Goal: Information Seeking & Learning: Learn about a topic

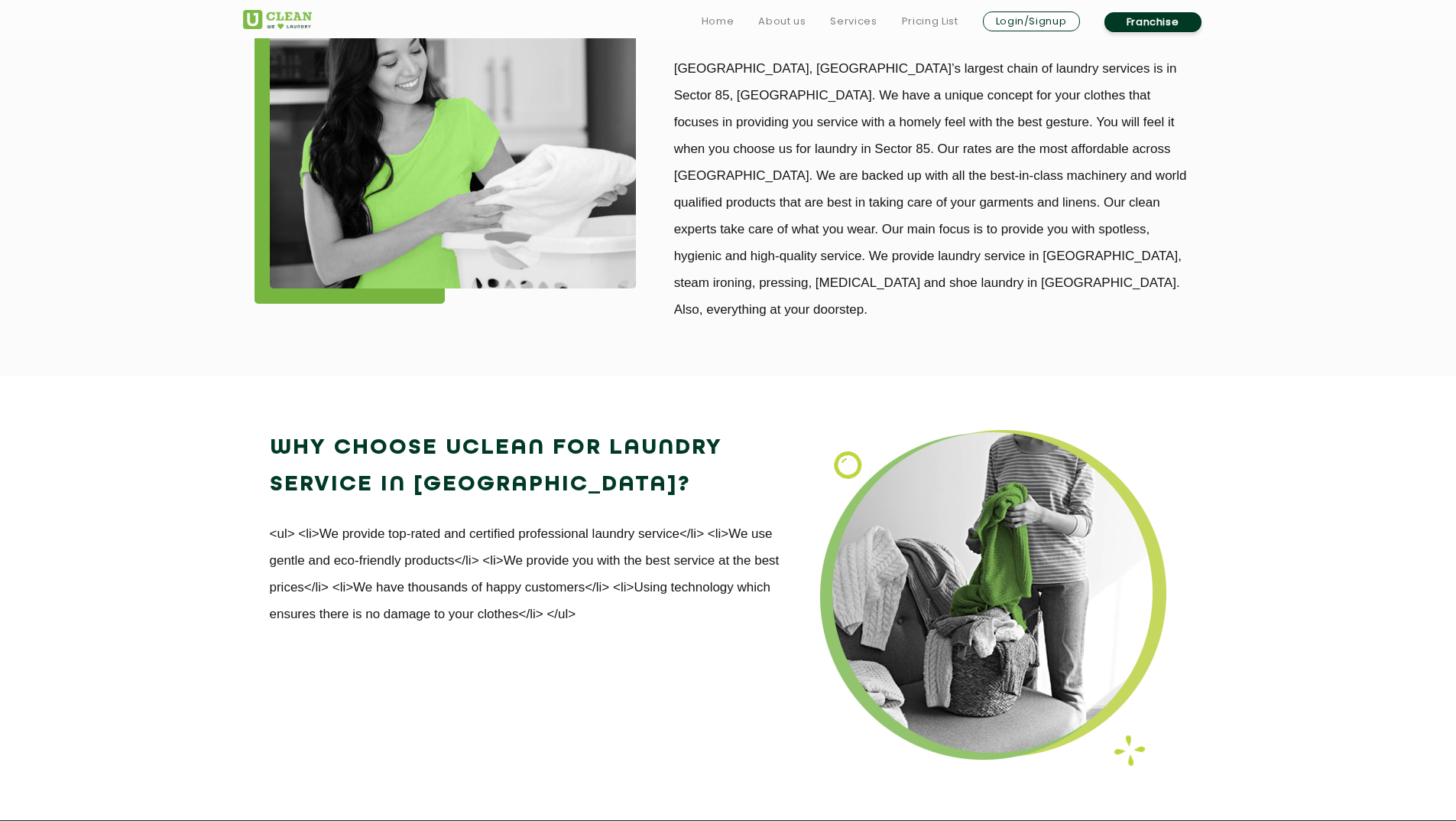
scroll to position [1815, 0]
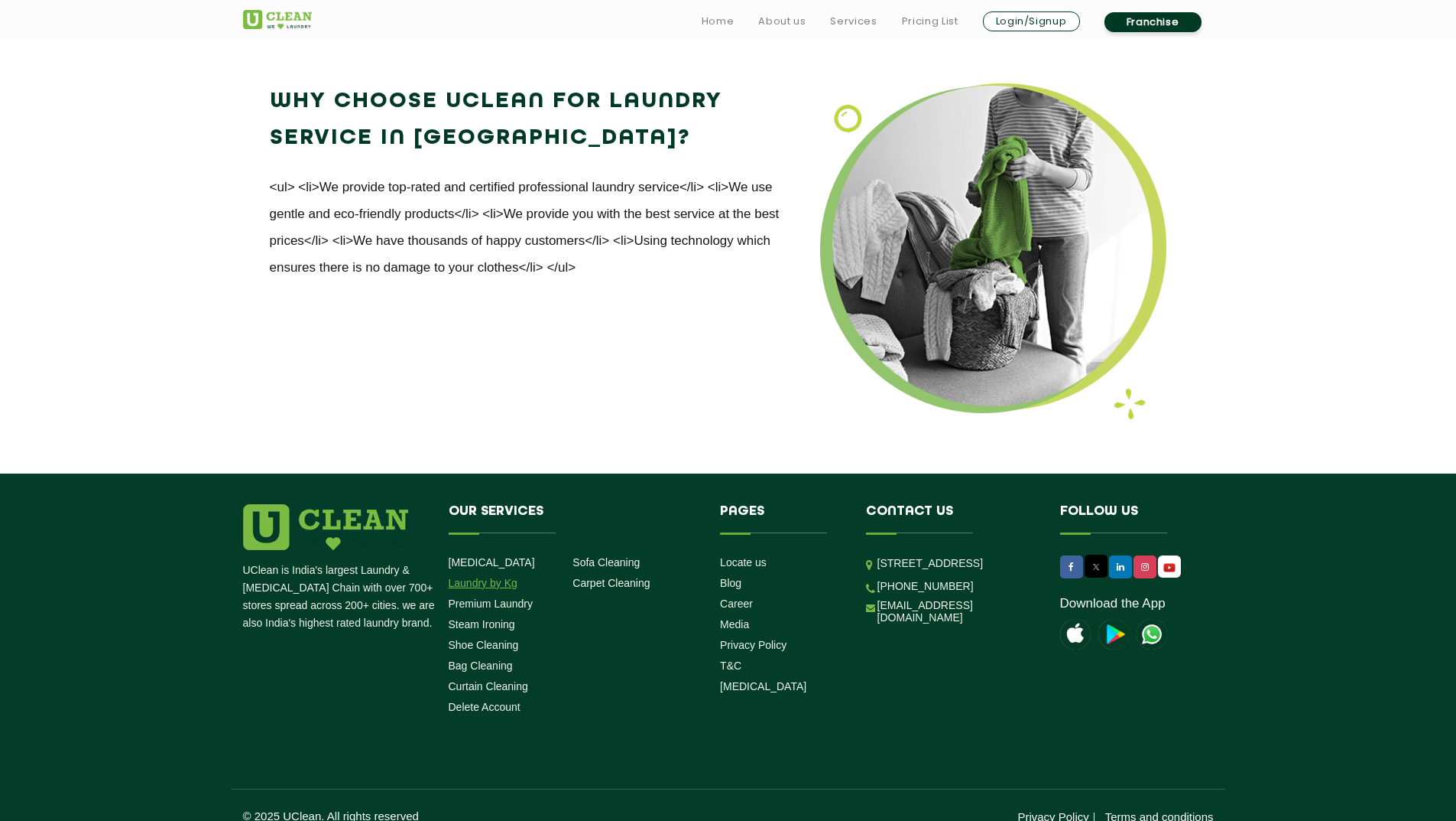
click at [490, 575] on li "Laundry by Kg" at bounding box center [505, 582] width 114 height 15
click at [462, 577] on link "Laundry by Kg" at bounding box center [483, 583] width 69 height 12
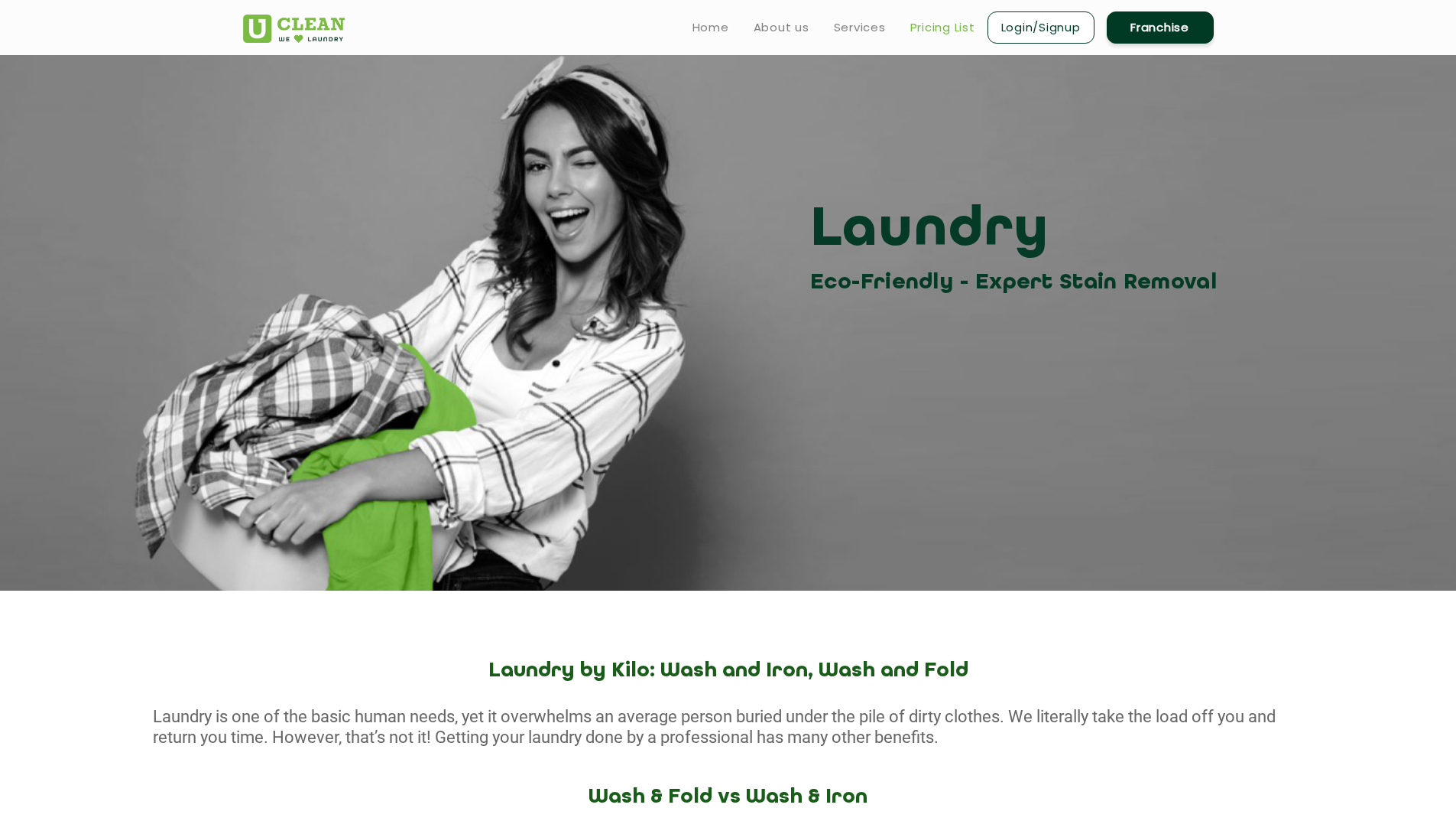
click at [934, 24] on link "Pricing List" at bounding box center [943, 27] width 65 height 19
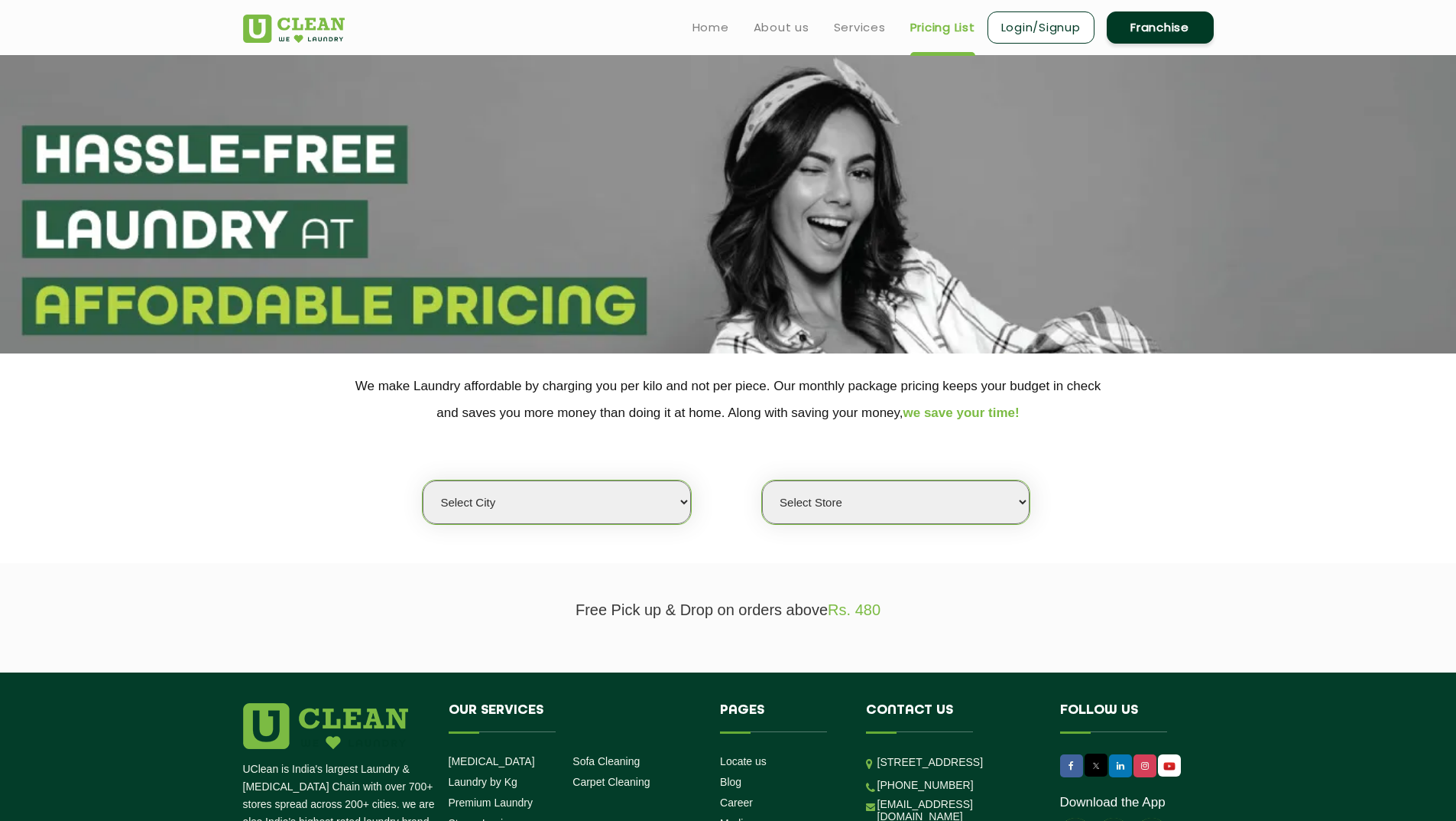
select select "70"
click at [423, 480] on select "Select city [GEOGRAPHIC_DATA] [GEOGRAPHIC_DATA] [GEOGRAPHIC_DATA] [GEOGRAPHIC_D…" at bounding box center [556, 502] width 267 height 44
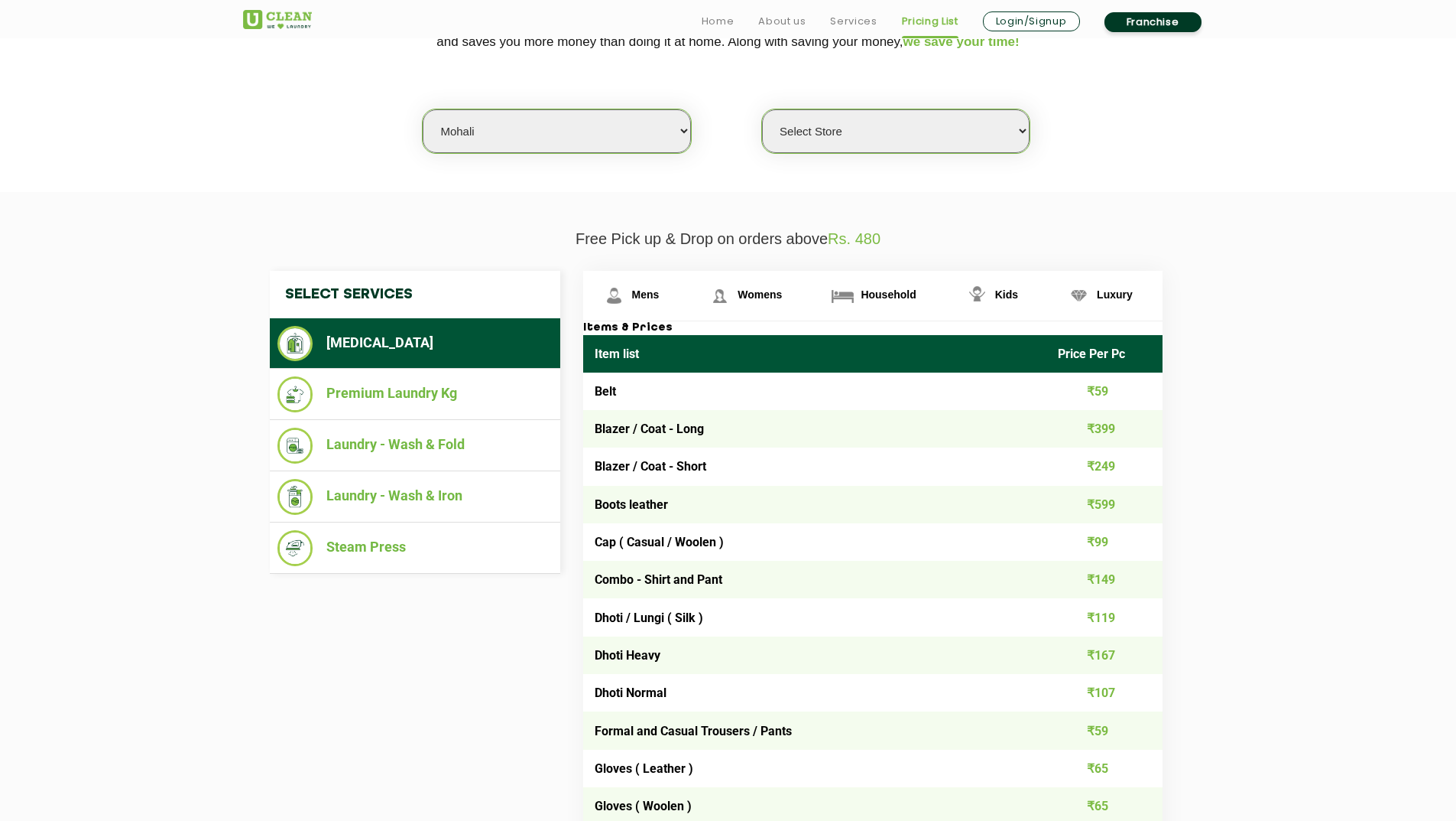
scroll to position [551, 0]
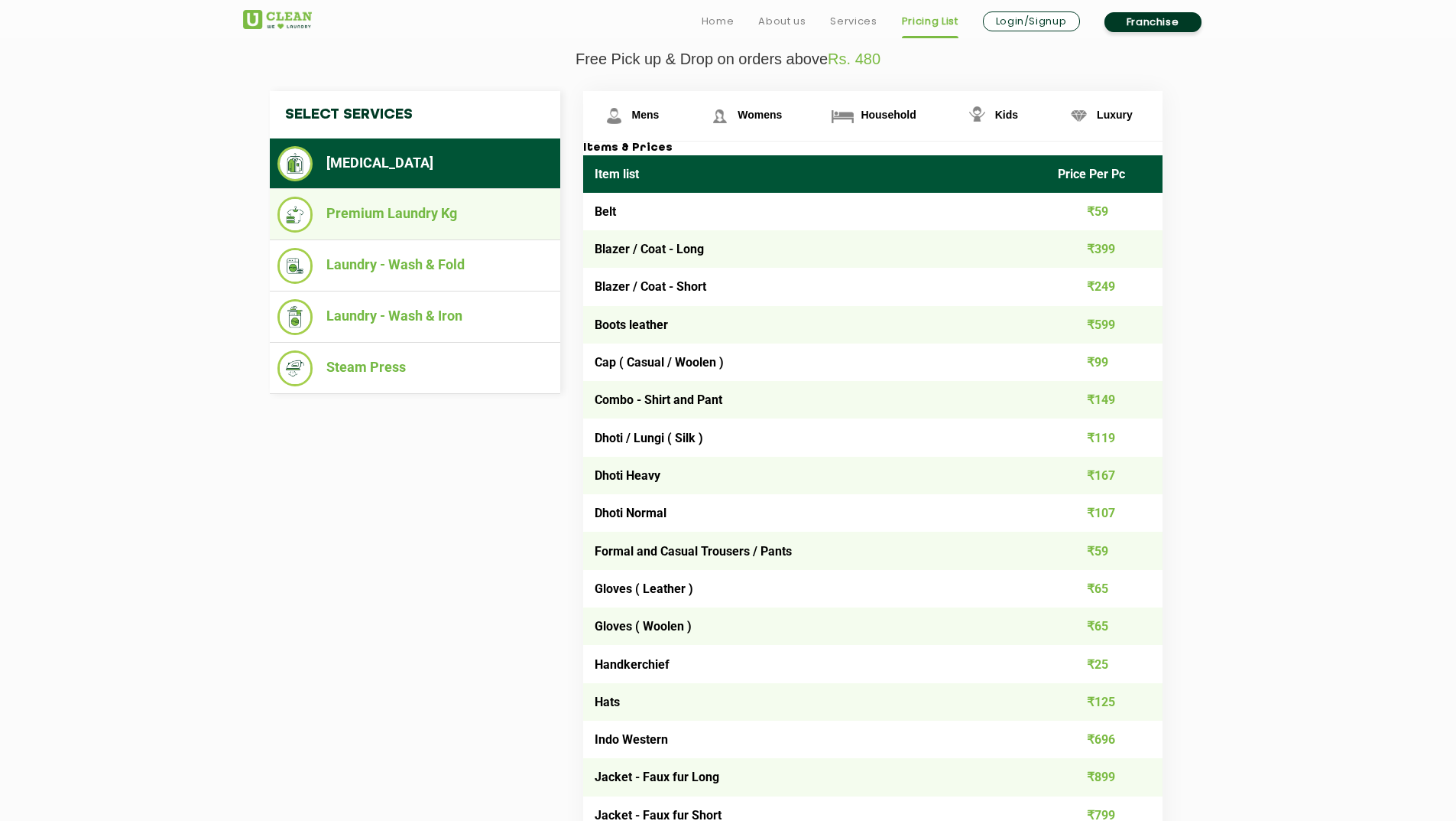
click at [409, 215] on li "Premium Laundry Kg" at bounding box center [414, 215] width 275 height 36
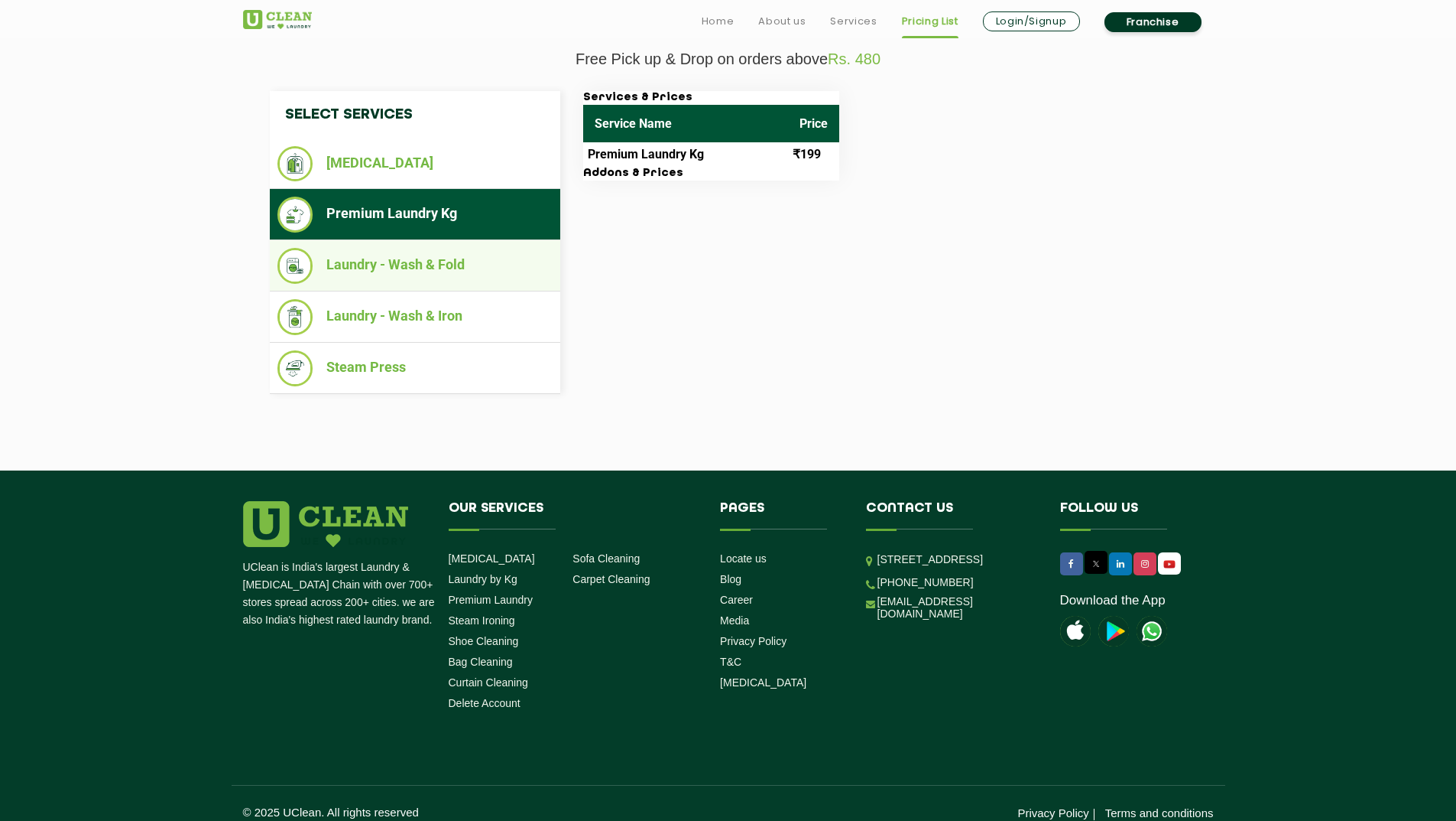
click at [347, 281] on li "Laundry - Wash & Fold" at bounding box center [414, 266] width 275 height 36
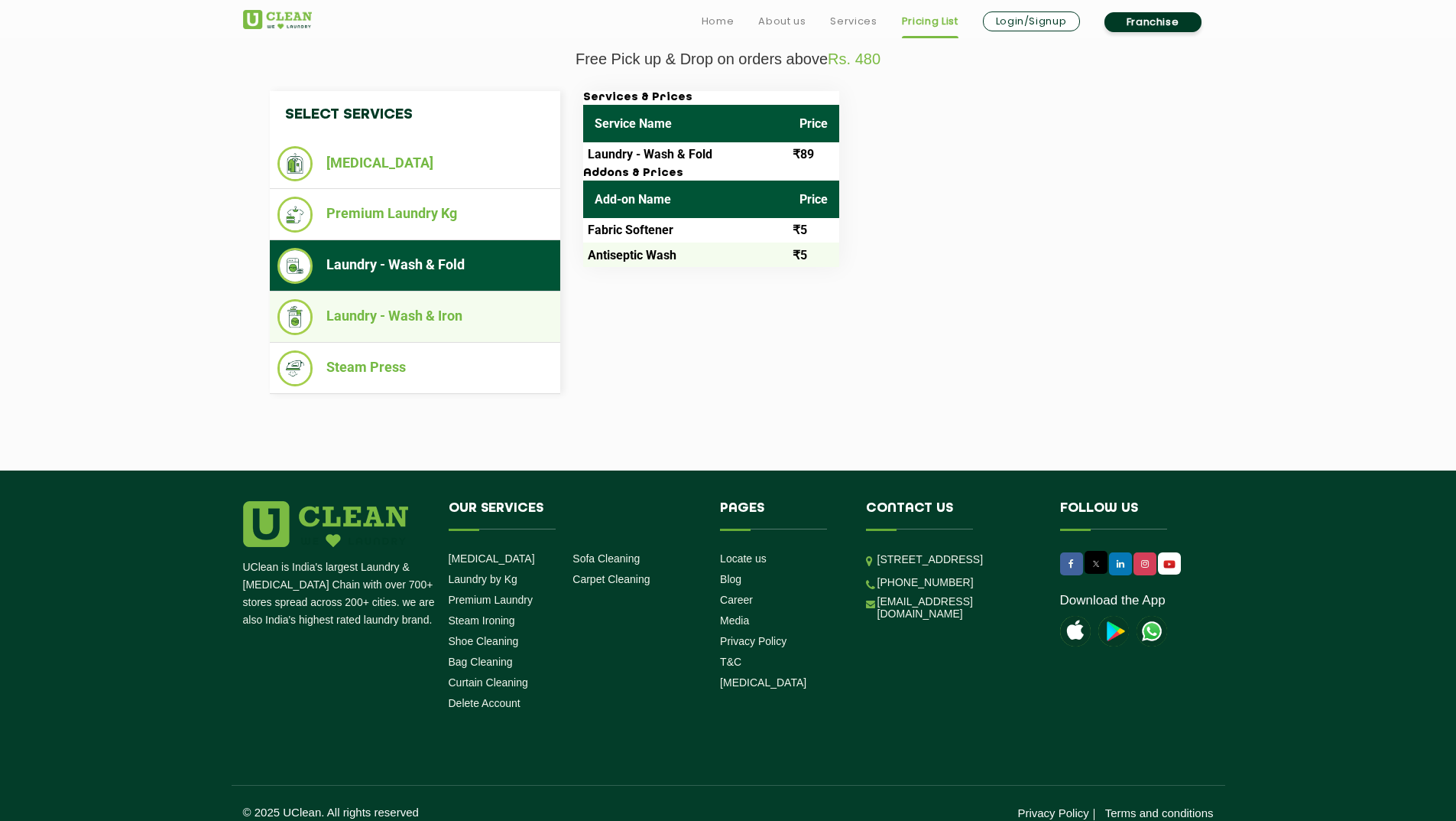
click at [368, 340] on ul "Laundry - Wash & Iron" at bounding box center [415, 316] width 291 height 51
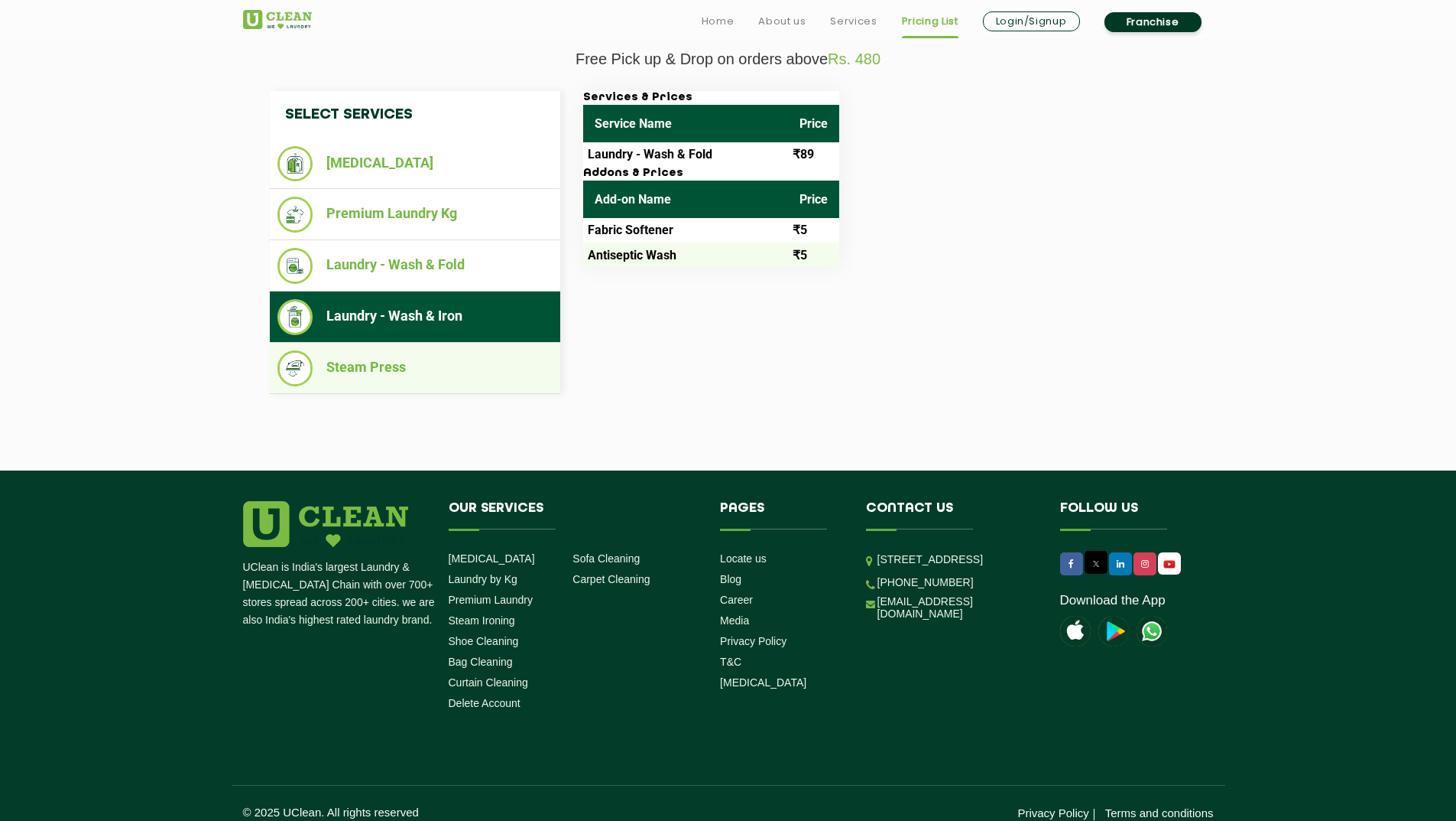
click at [352, 381] on li "Steam Press" at bounding box center [414, 368] width 275 height 36
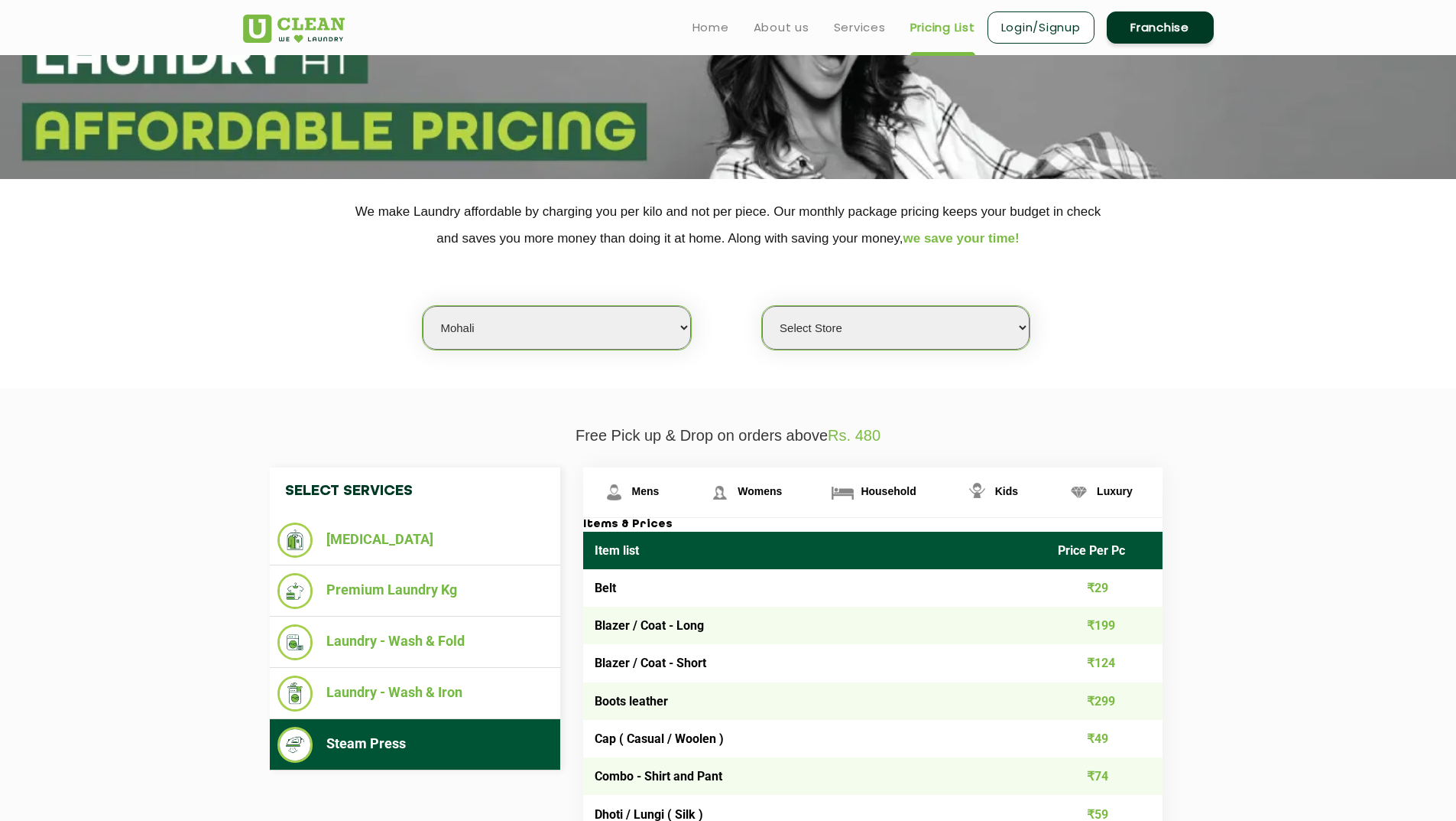
scroll to position [0, 0]
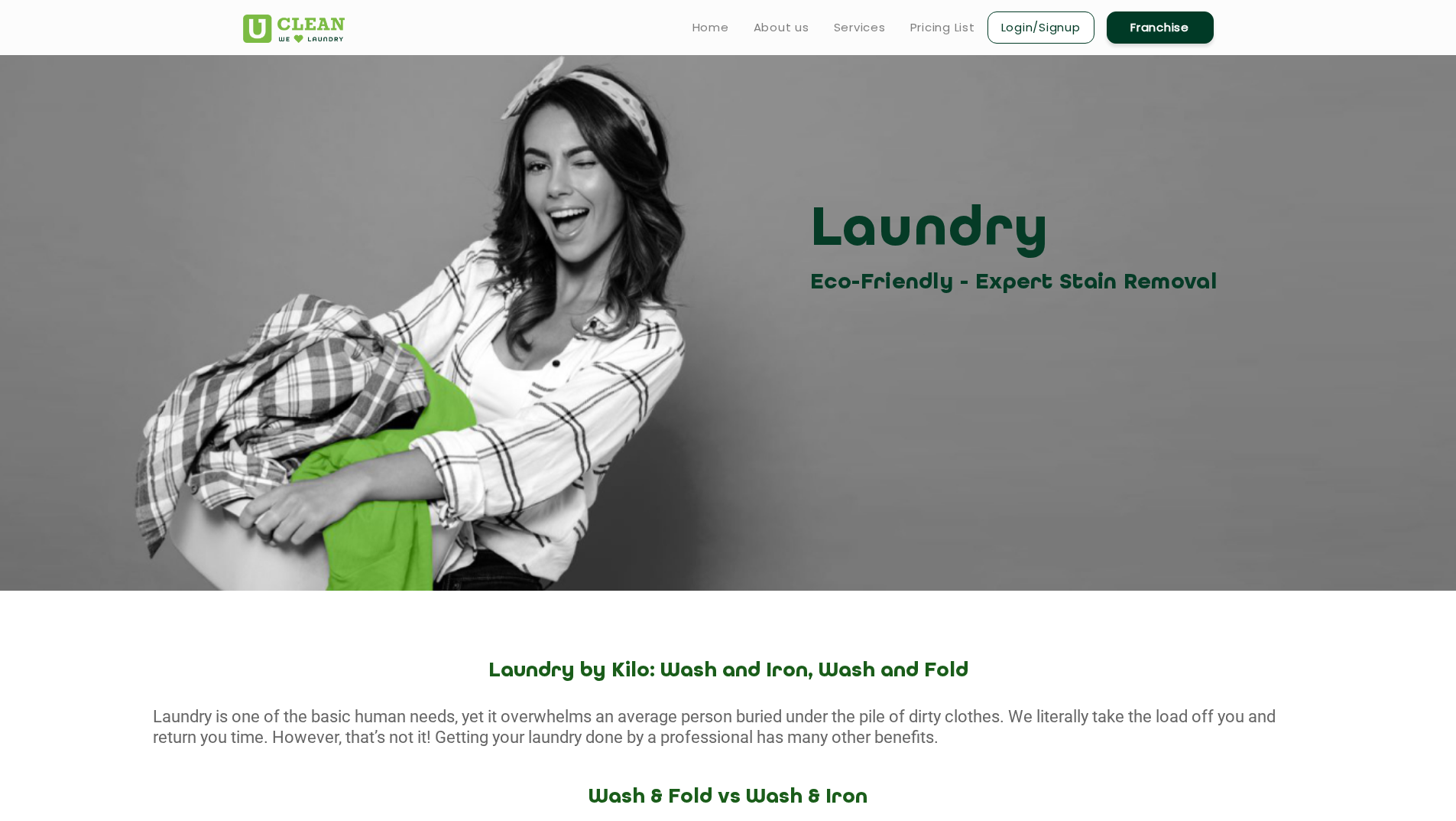
scroll to position [1815, 0]
